Goal: Task Accomplishment & Management: Manage account settings

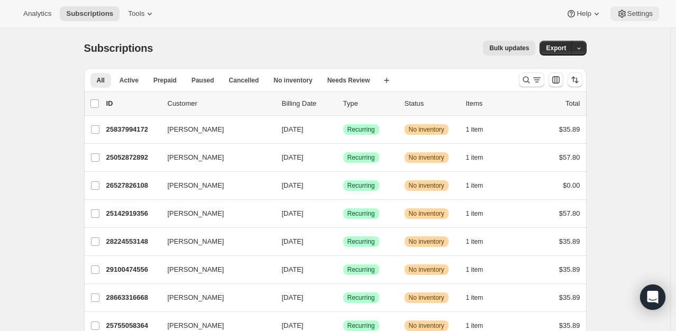
click at [635, 10] on span "Settings" at bounding box center [639, 14] width 25 height 8
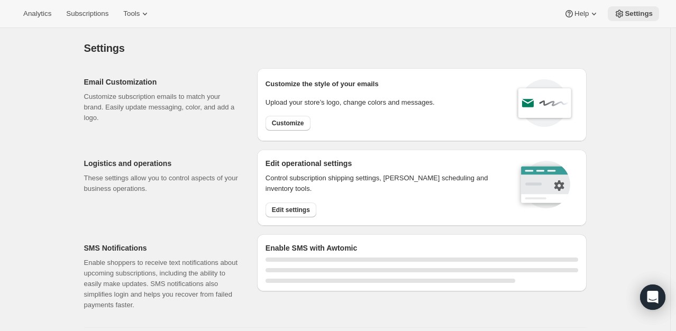
select select "22:00"
select select "09:00"
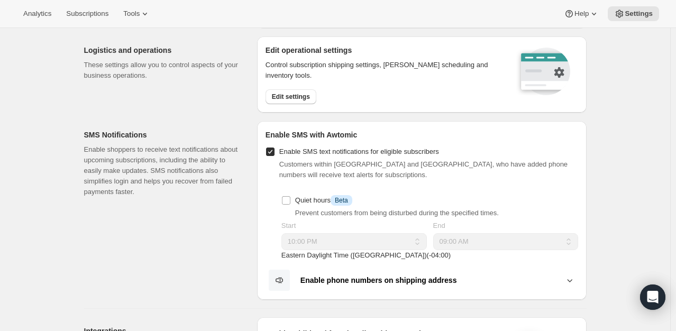
scroll to position [111, 0]
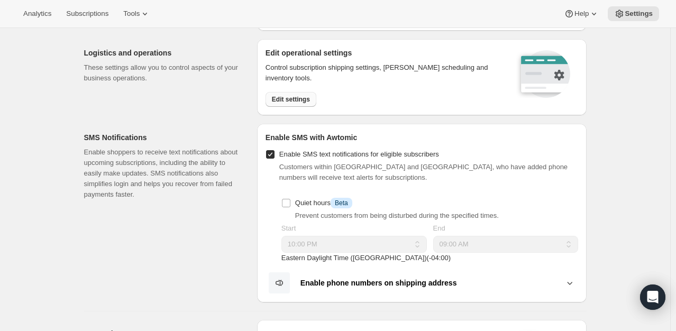
click at [308, 93] on button "Edit settings" at bounding box center [290, 99] width 51 height 15
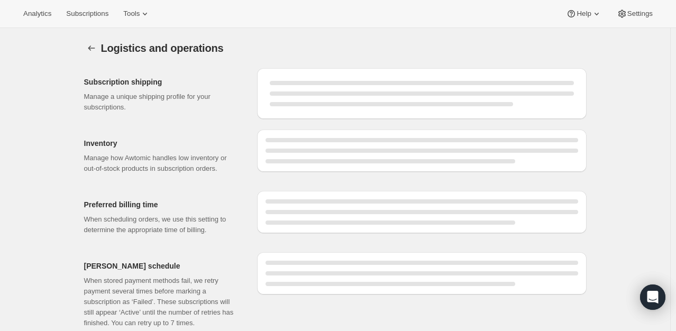
select select "DAY"
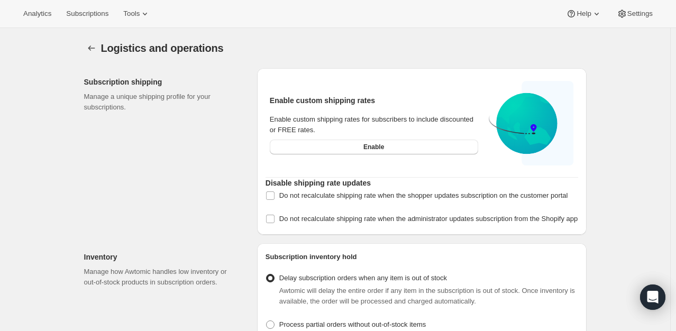
click at [330, 60] on div "Logistics and operations. This page is ready Logistics and operations" at bounding box center [335, 48] width 502 height 40
click at [144, 17] on icon at bounding box center [145, 13] width 11 height 11
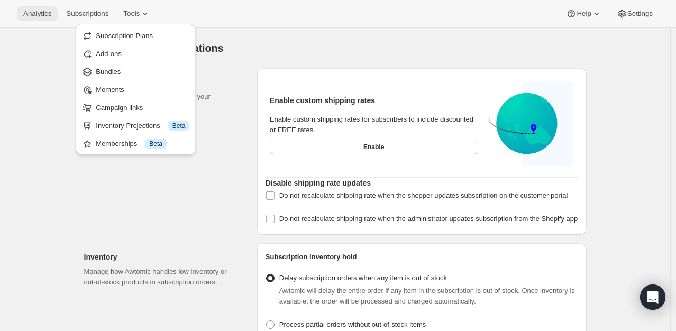
click at [36, 18] on button "Analytics" at bounding box center [37, 13] width 41 height 15
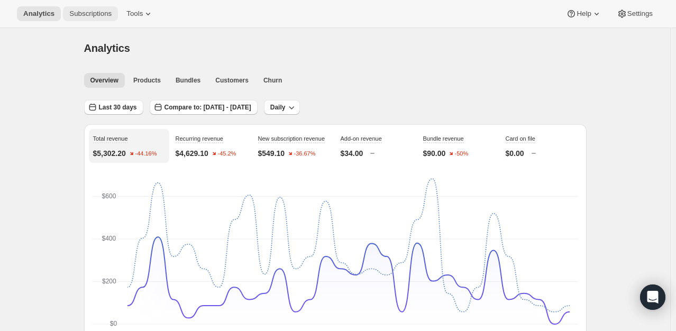
click at [74, 14] on span "Subscriptions" at bounding box center [90, 14] width 42 height 8
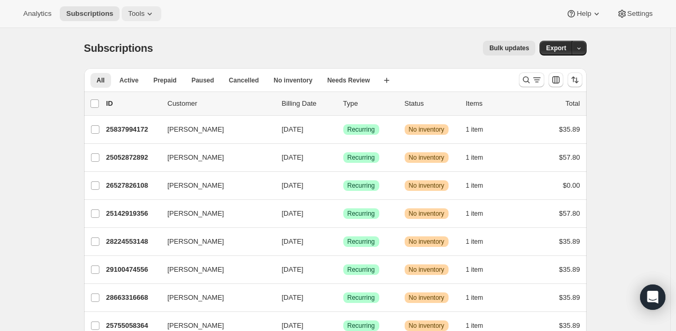
click at [137, 15] on span "Tools" at bounding box center [136, 14] width 16 height 8
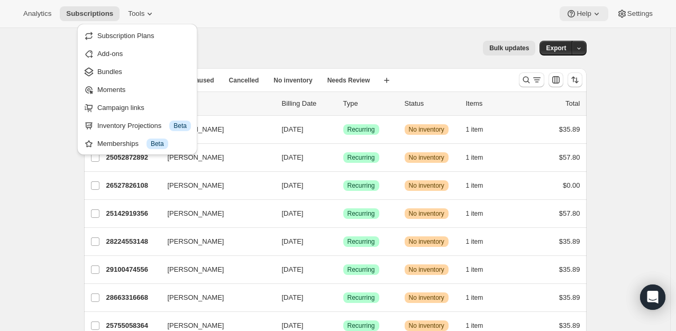
click at [588, 15] on span "Help" at bounding box center [583, 14] width 14 height 8
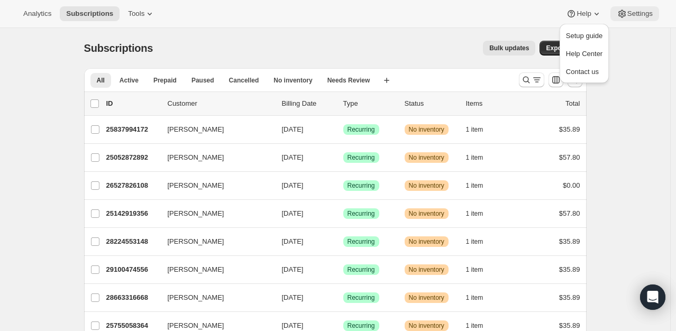
click at [635, 15] on span "Settings" at bounding box center [639, 14] width 25 height 8
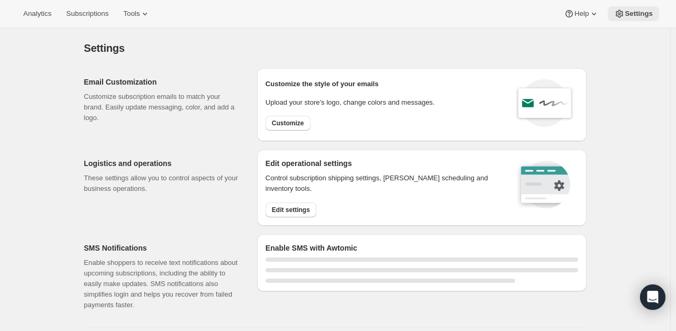
select select "22:00"
select select "09:00"
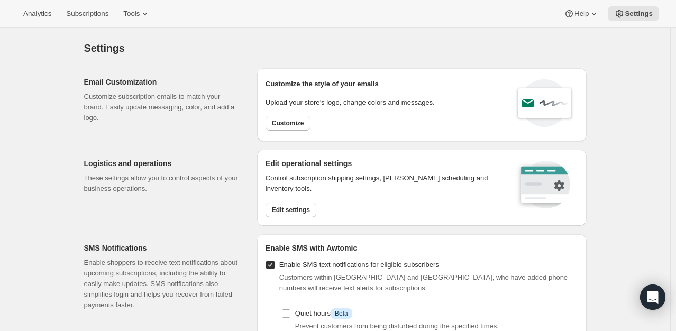
click at [629, 18] on button "Settings" at bounding box center [633, 13] width 51 height 15
click at [635, 19] on button "Settings" at bounding box center [633, 13] width 51 height 15
click at [72, 13] on span "Subscriptions" at bounding box center [87, 14] width 42 height 8
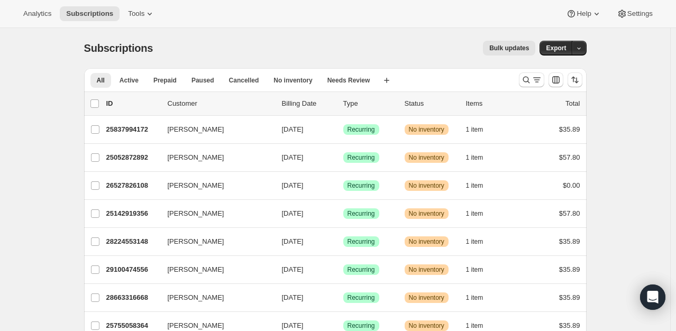
click at [529, 48] on span "Bulk updates" at bounding box center [509, 48] width 40 height 8
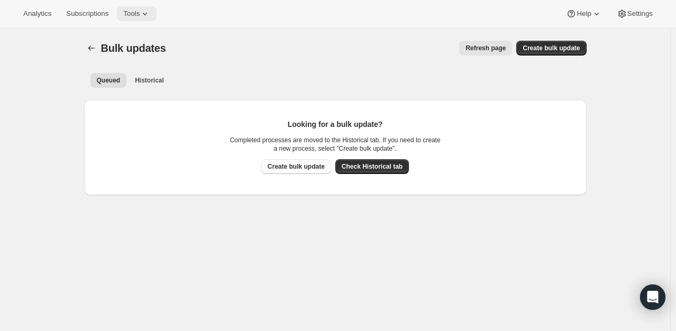
click at [118, 20] on button "Tools" at bounding box center [137, 13] width 40 height 15
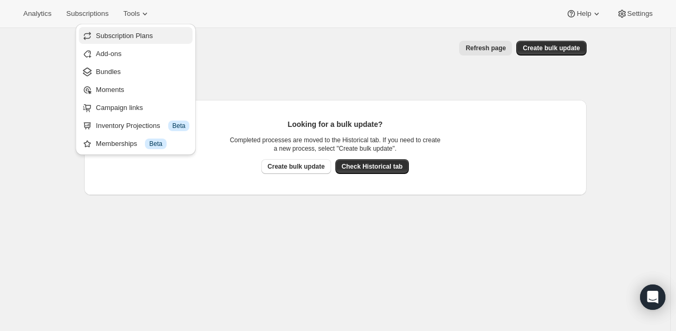
click at [118, 41] on button "Subscription Plans" at bounding box center [136, 35] width 114 height 17
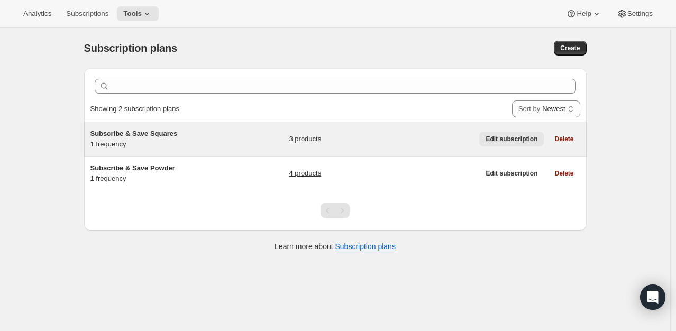
click at [522, 138] on span "Edit subscription" at bounding box center [511, 139] width 52 height 8
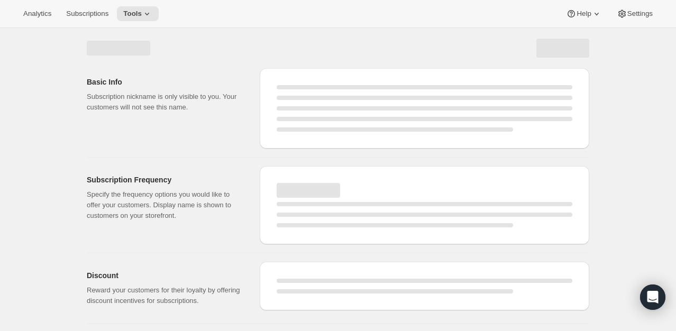
select select "WEEK"
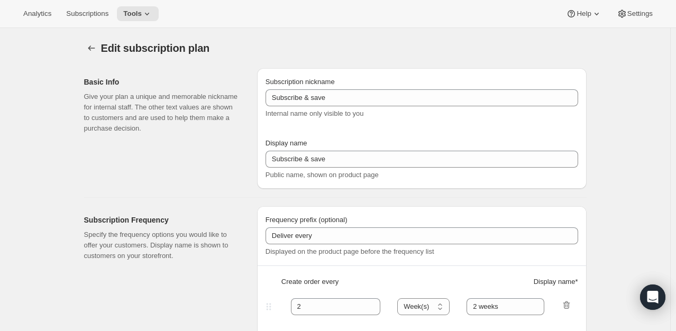
type input "Subscribe & Save Squares"
type input "Subscribe & Save<b class="apct">15% Off</b>"
type input "21"
select select "DAY"
type input "21 Days"
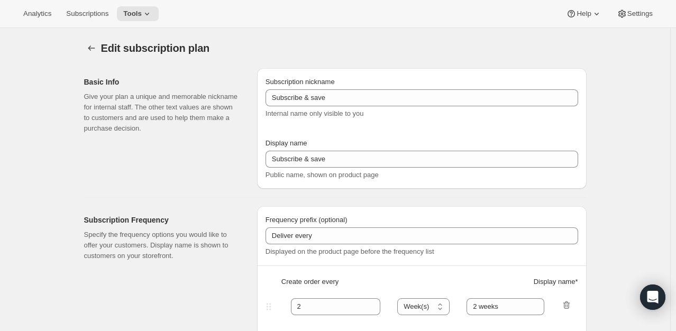
type input "15"
type input "Modify, Skip, Pause, or Cancel at Any Time"
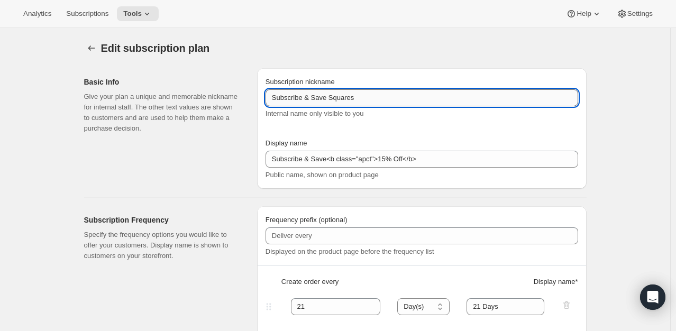
drag, startPoint x: 366, startPoint y: 98, endPoint x: 330, endPoint y: 97, distance: 36.0
click at [330, 97] on input "Subscribe & Save Squares" at bounding box center [421, 97] width 313 height 17
type input "Subscribe & Save Bites"
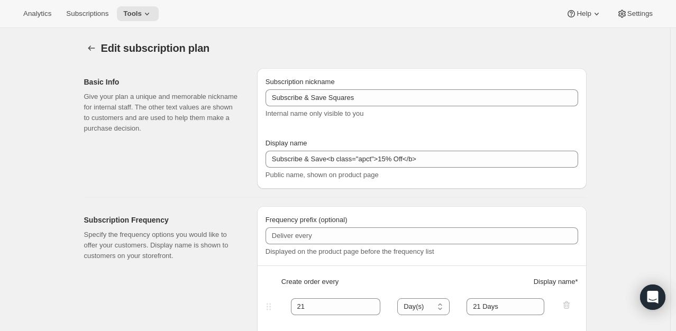
type input "Subscribe & Save Bites"
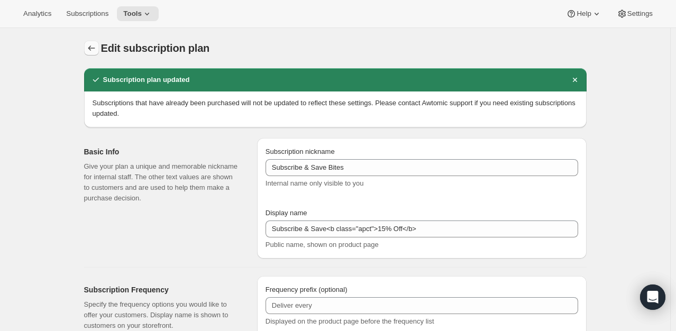
click at [91, 50] on icon "Subscription plans" at bounding box center [91, 48] width 11 height 11
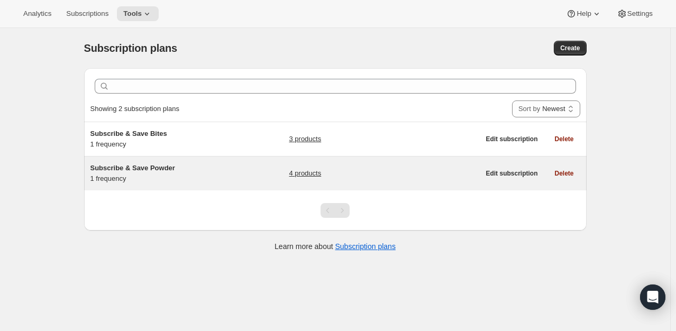
click at [131, 164] on span "Subscribe & Save Powder" at bounding box center [132, 168] width 85 height 8
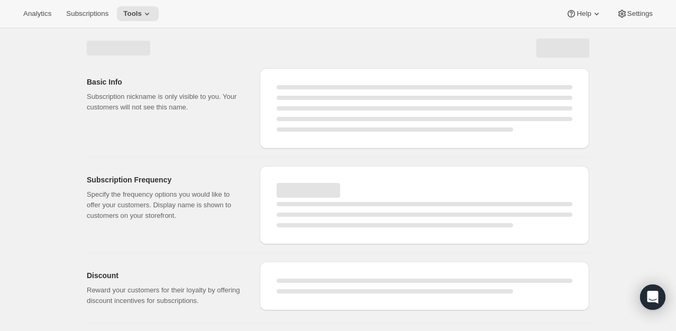
select select "WEEK"
select select "MONTH"
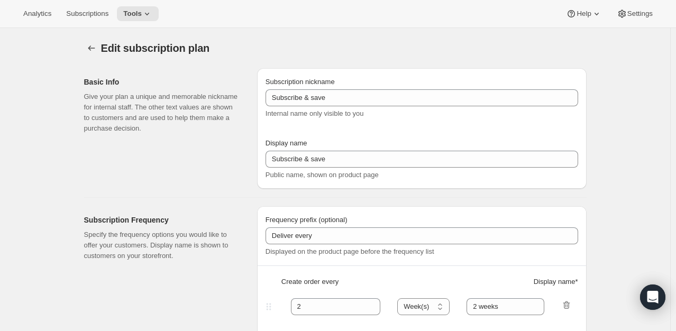
type input "Subscribe & Save Powder"
type input "Subscribe & Save <b class="apct">15% Off</b>"
type input "30"
select select "DAY"
type input "30 Days"
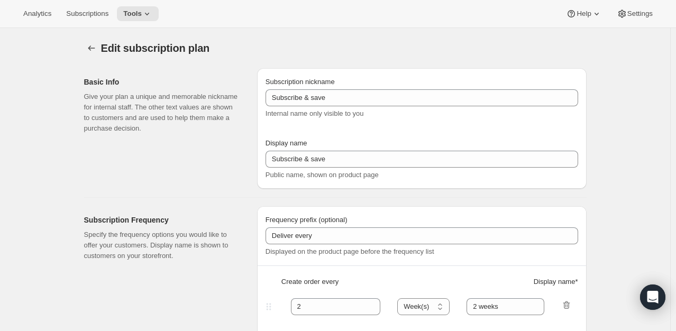
type input "15"
type input "Skip, Pause, or Cancel at Any TIme"
click at [100, 54] on div at bounding box center [92, 48] width 17 height 15
click at [96, 50] on icon "Subscription plans" at bounding box center [91, 48] width 11 height 11
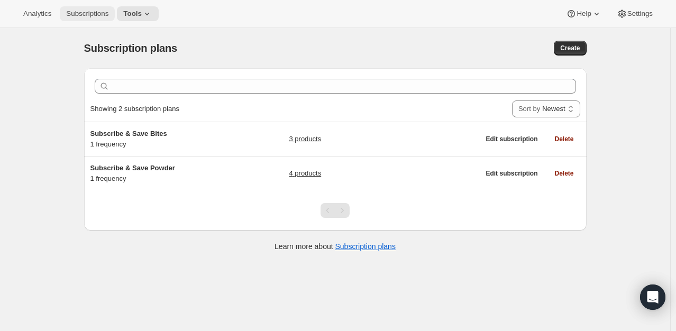
click at [87, 11] on span "Subscriptions" at bounding box center [87, 14] width 42 height 8
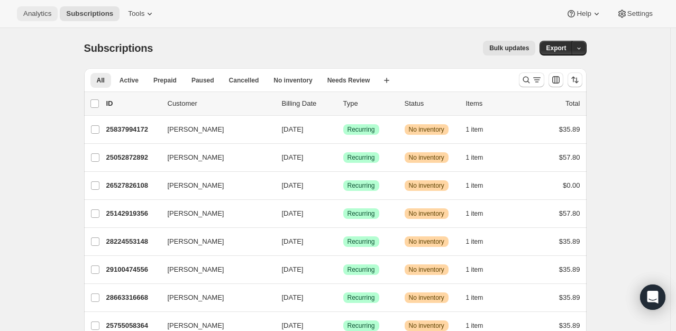
click at [29, 13] on span "Analytics" at bounding box center [37, 14] width 28 height 8
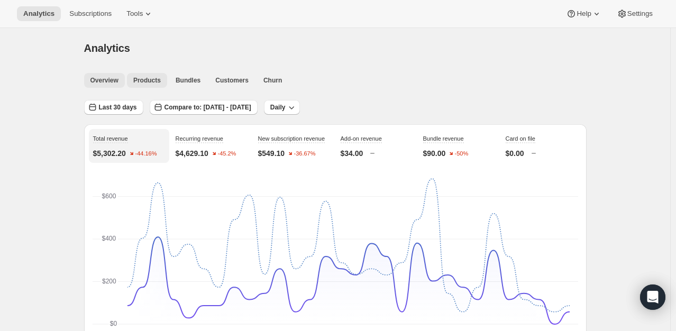
click at [145, 84] on span "Products" at bounding box center [146, 80] width 27 height 8
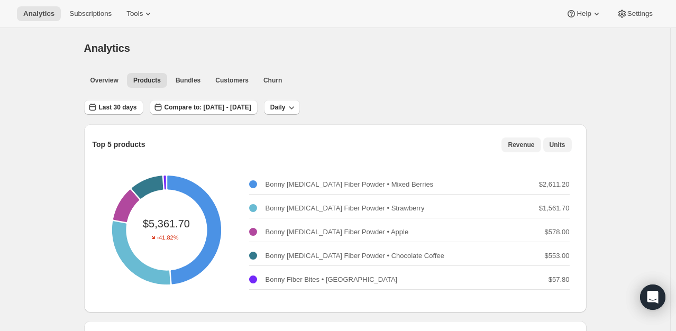
click at [553, 146] on span "Units" at bounding box center [557, 145] width 16 height 8
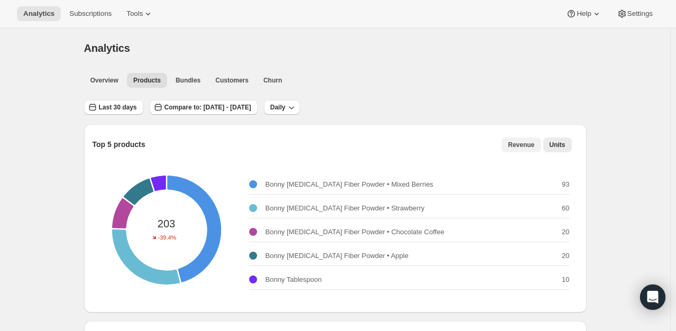
click at [525, 145] on span "Revenue" at bounding box center [521, 145] width 26 height 8
